Goal: Navigation & Orientation: Find specific page/section

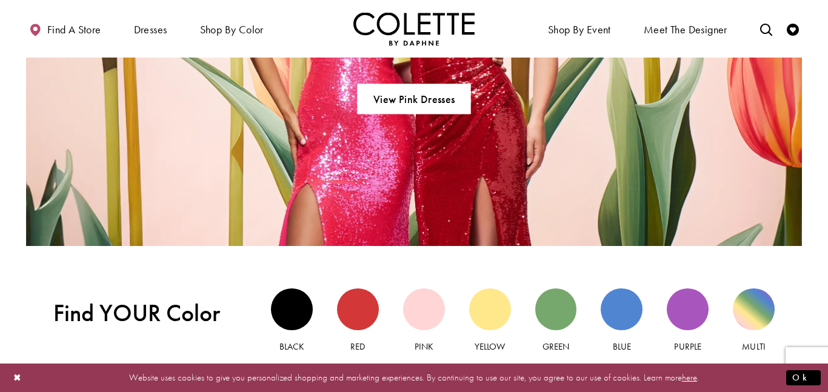
scroll to position [944, 0]
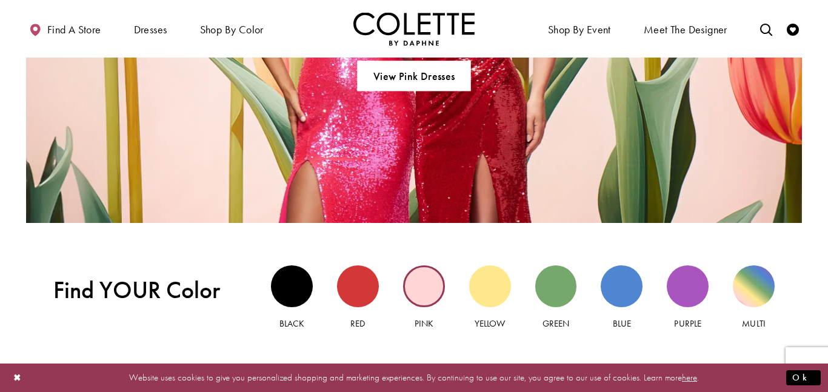
click at [417, 301] on div "Pink view" at bounding box center [424, 286] width 42 height 42
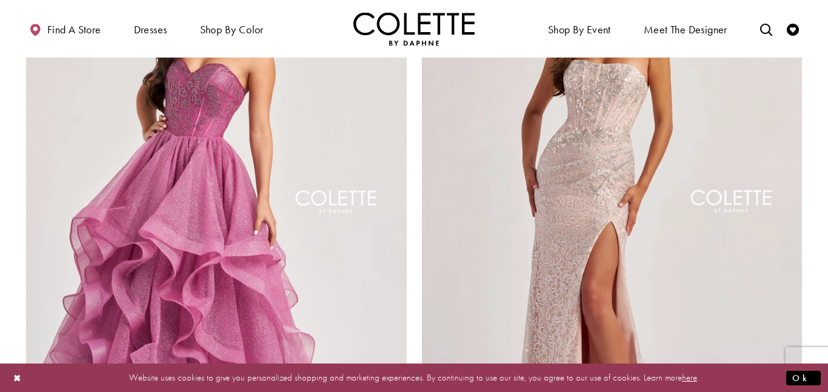
scroll to position [2250, 0]
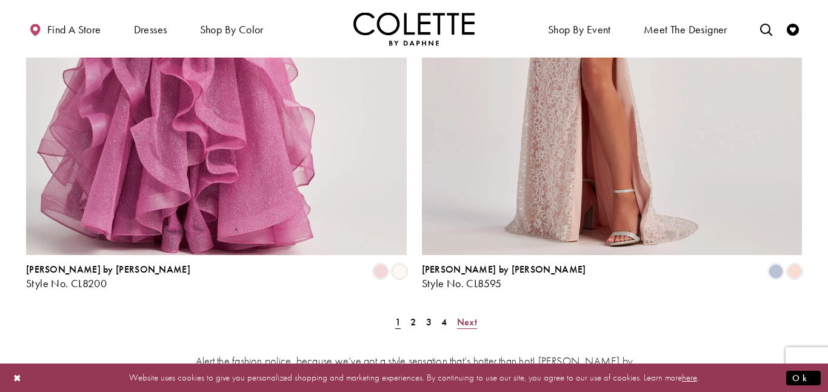
click at [471, 316] on span "Next" at bounding box center [467, 322] width 20 height 13
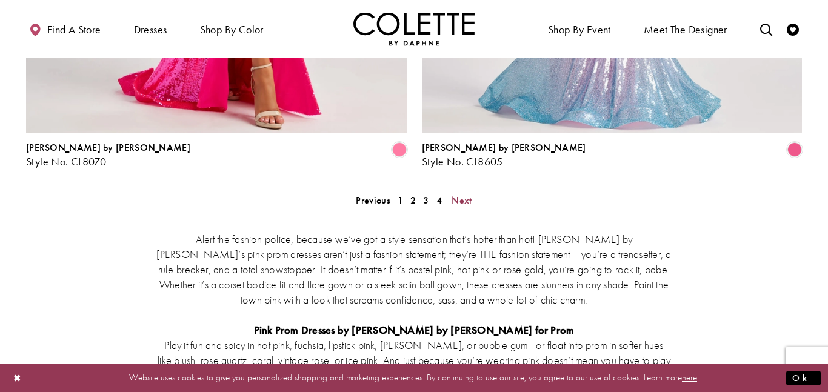
scroll to position [2373, 0]
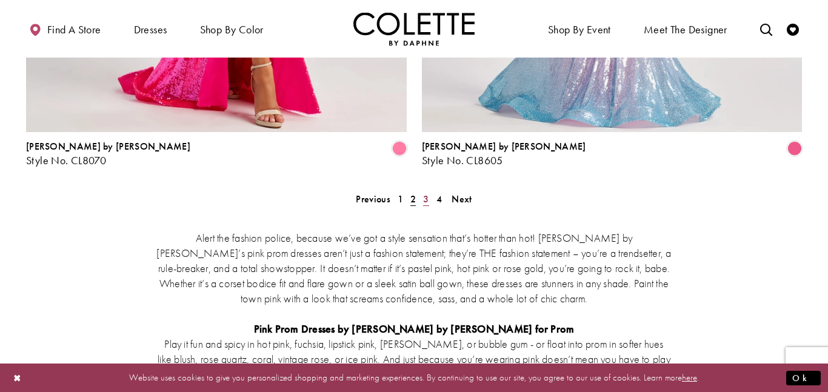
click at [430, 190] on link "3" at bounding box center [425, 199] width 13 height 18
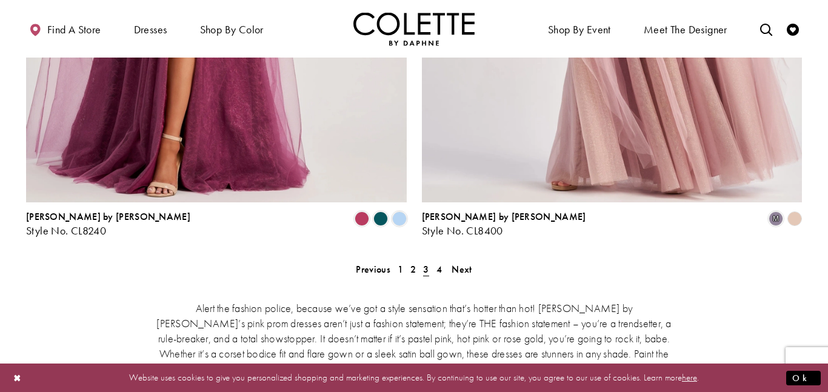
scroll to position [2310, 0]
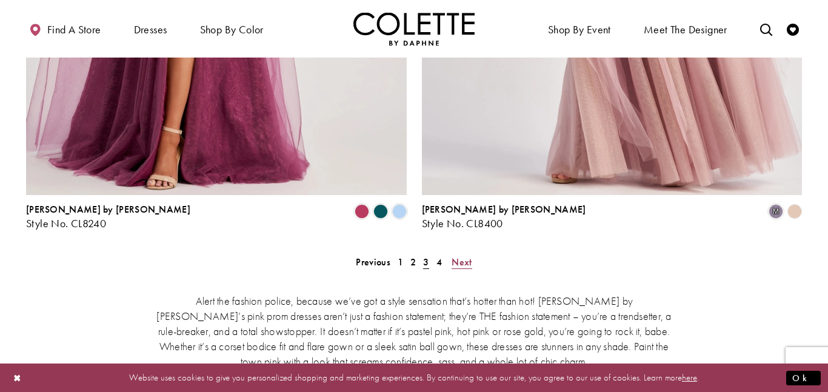
click at [463, 256] on span "Next" at bounding box center [461, 262] width 20 height 13
